Goal: Navigation & Orientation: Understand site structure

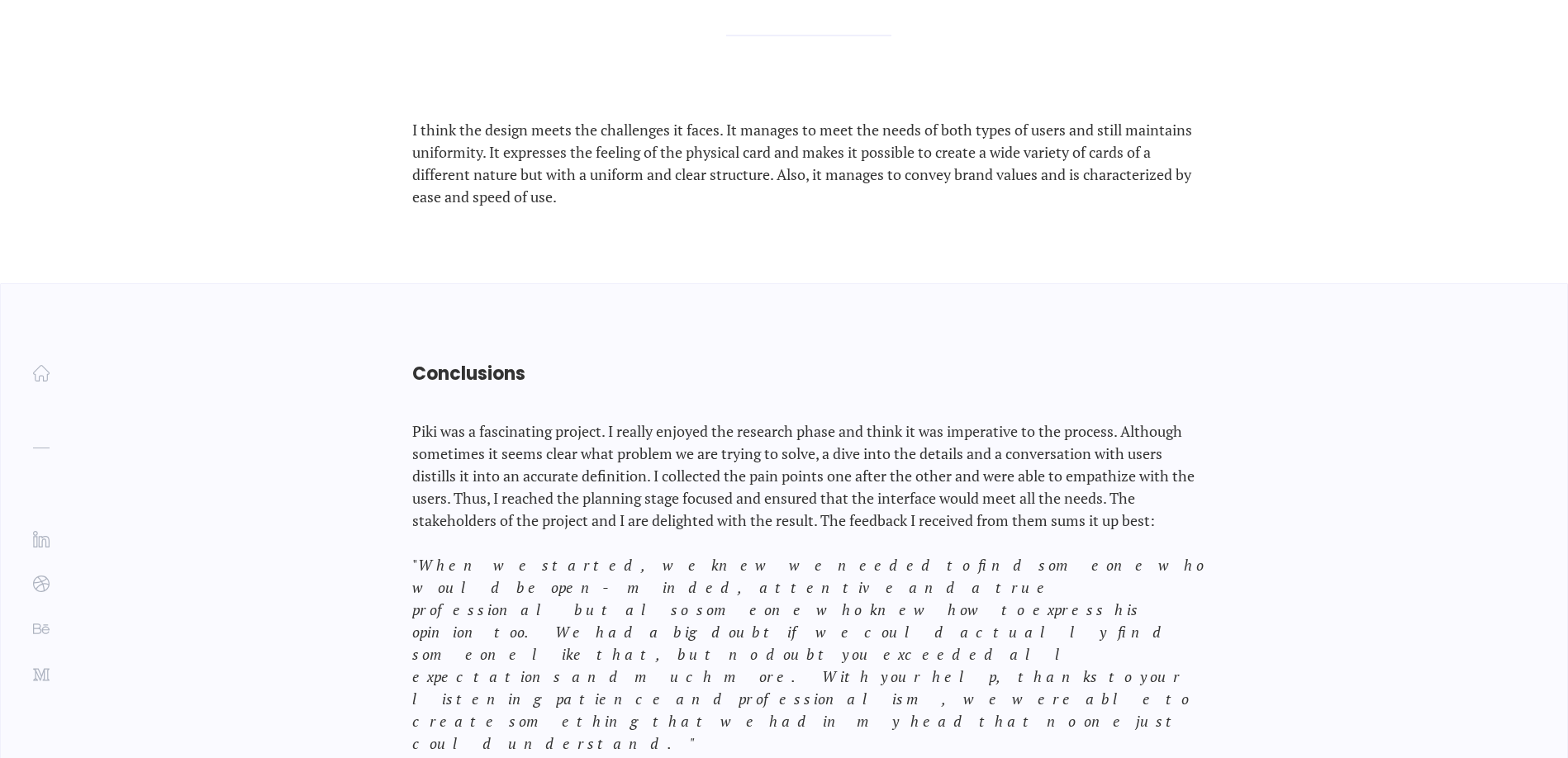
scroll to position [21640, 0]
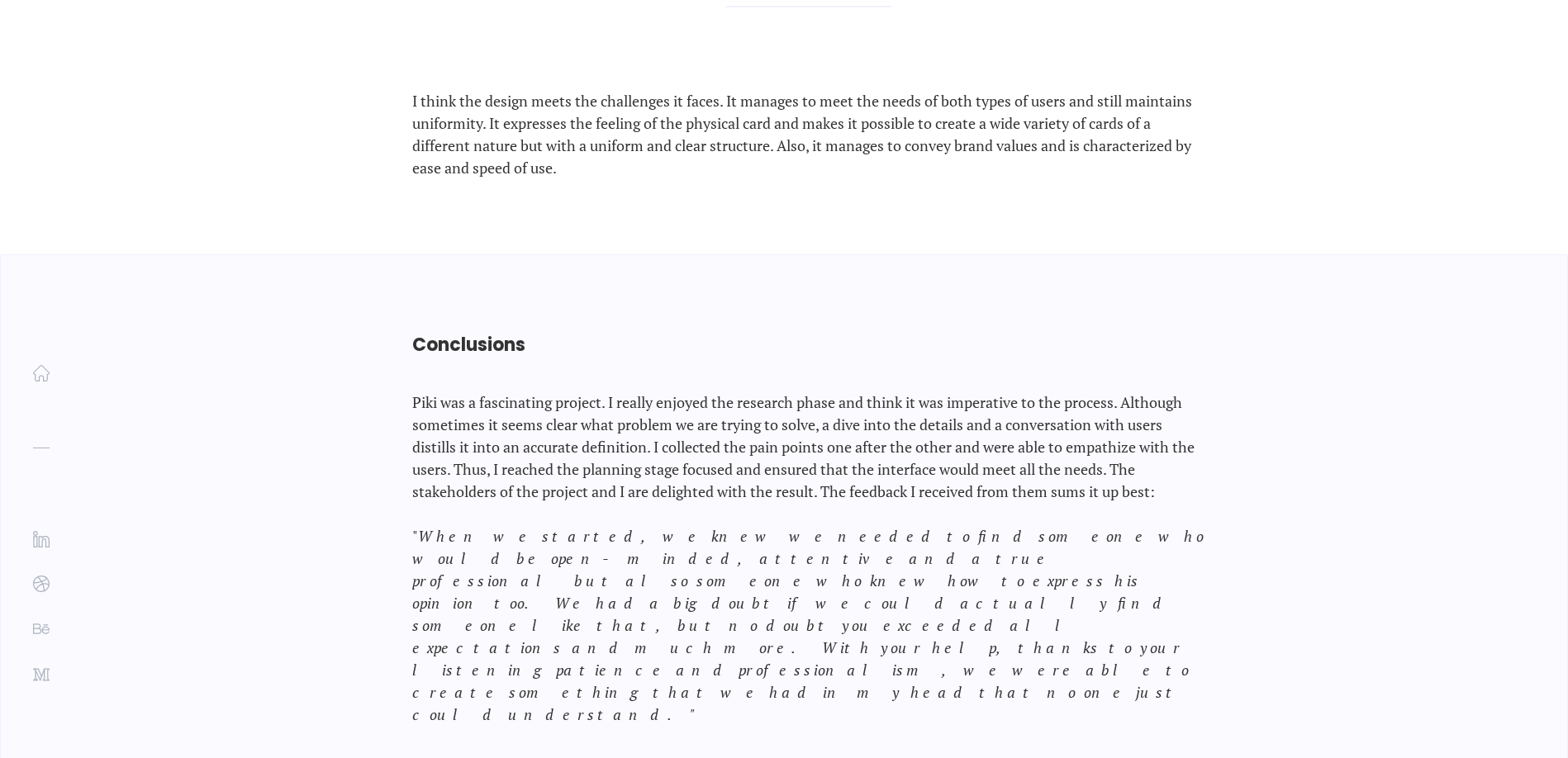
click at [49, 374] on img at bounding box center [42, 373] width 16 height 16
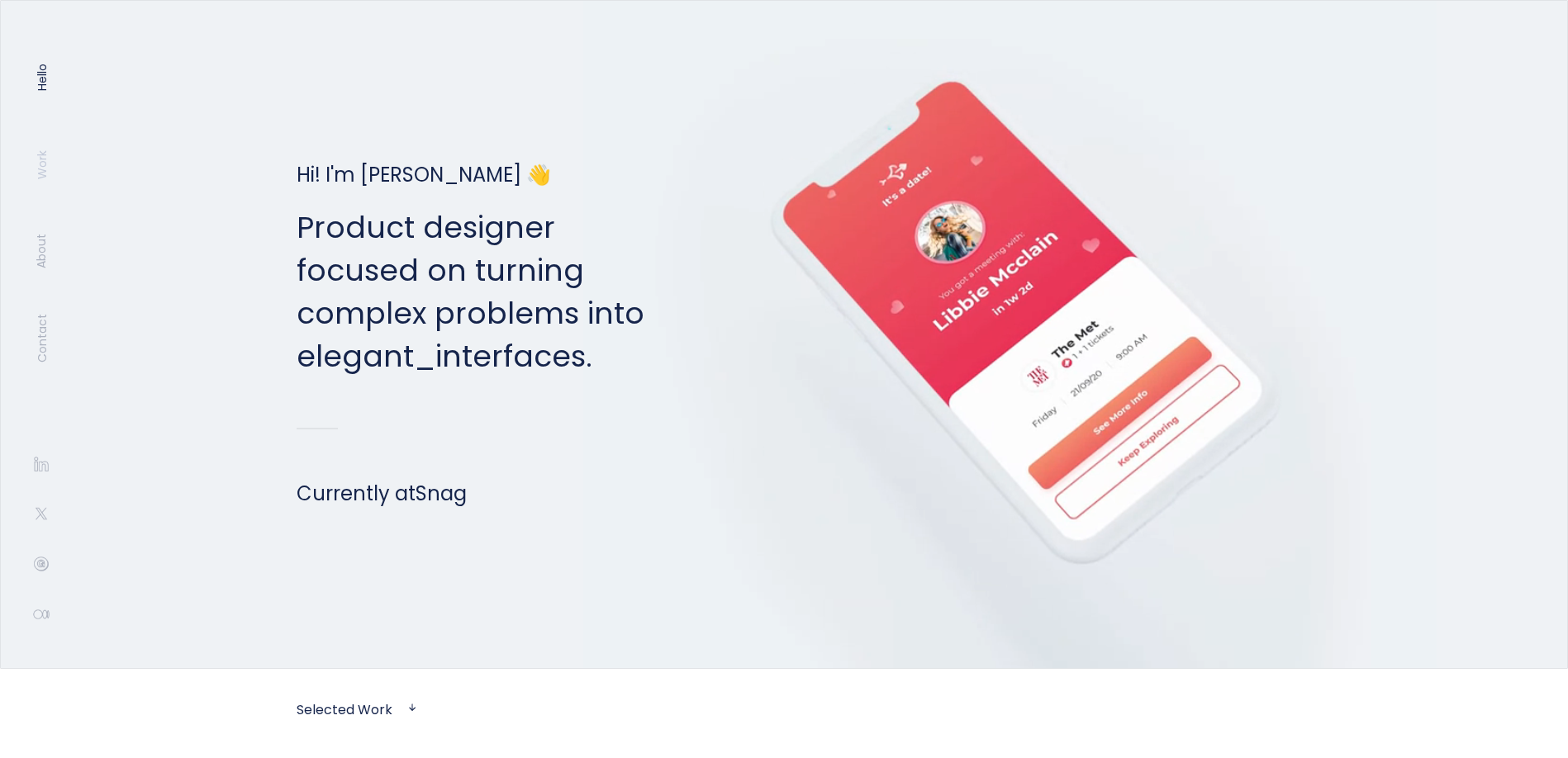
click at [42, 173] on link "Work" at bounding box center [42, 164] width 16 height 29
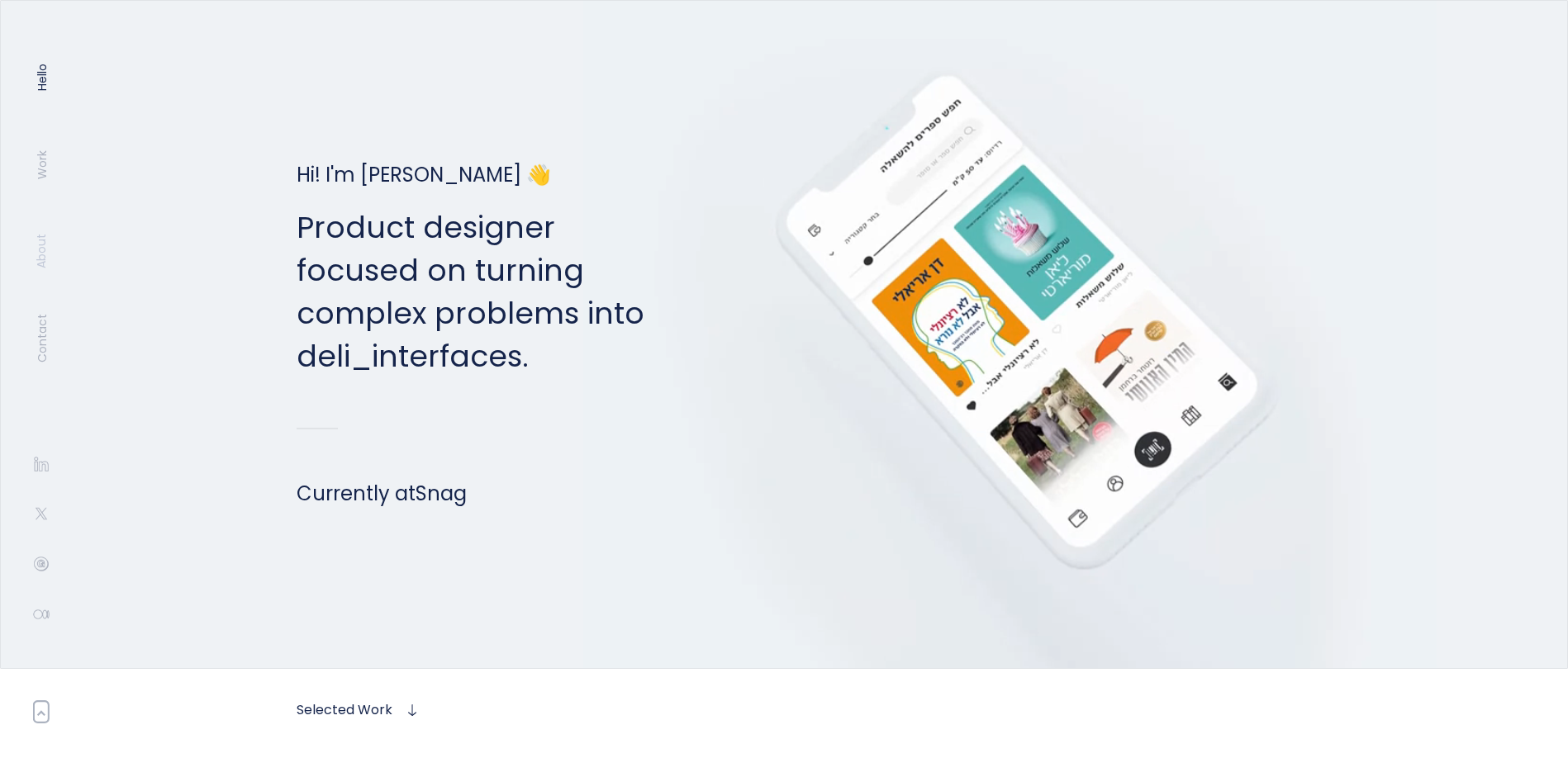
click at [39, 251] on link "About" at bounding box center [42, 251] width 16 height 34
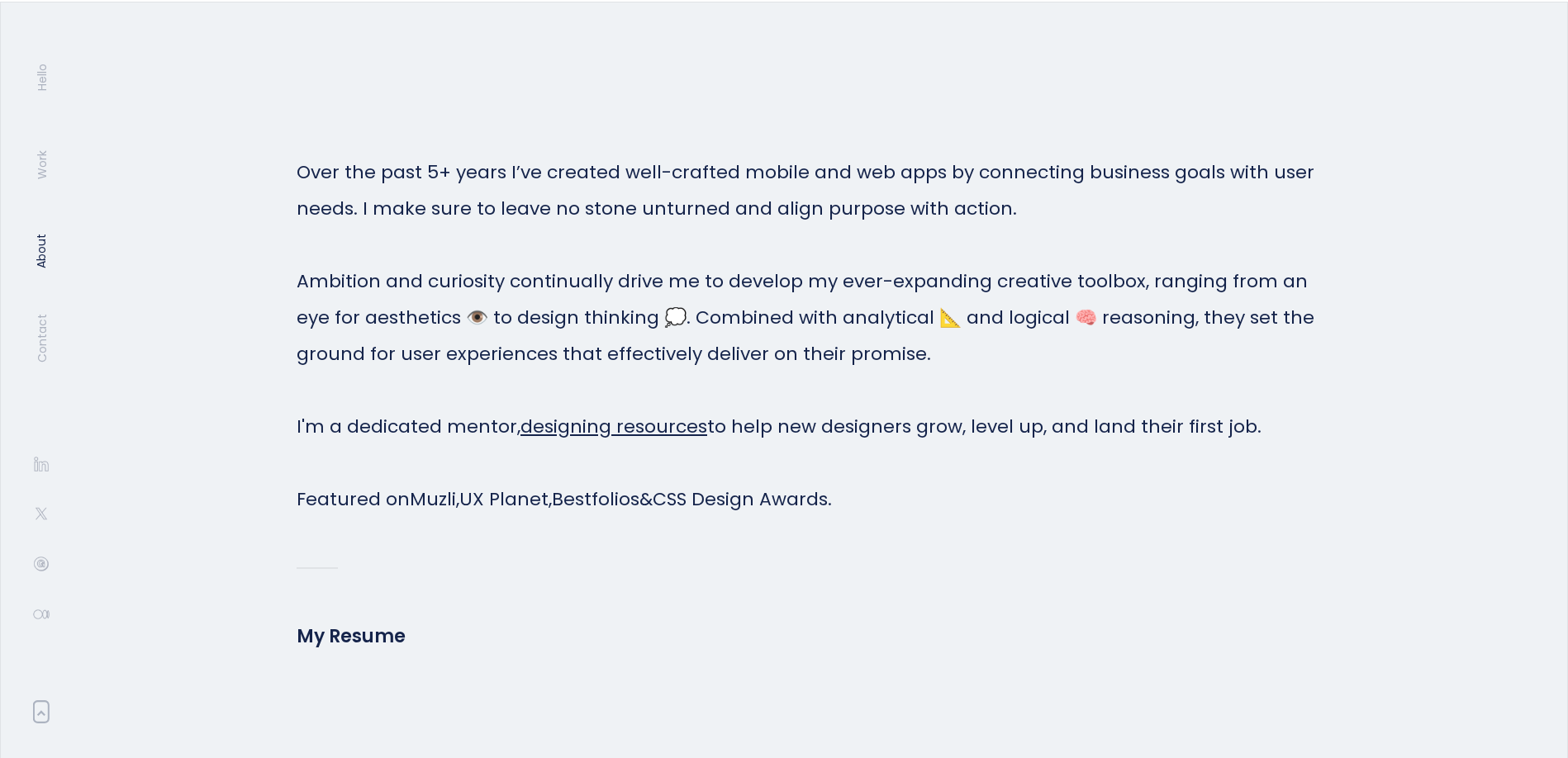
scroll to position [4479, 0]
click at [39, 325] on link "Contact" at bounding box center [42, 338] width 16 height 49
